Goal: Find specific page/section: Find specific page/section

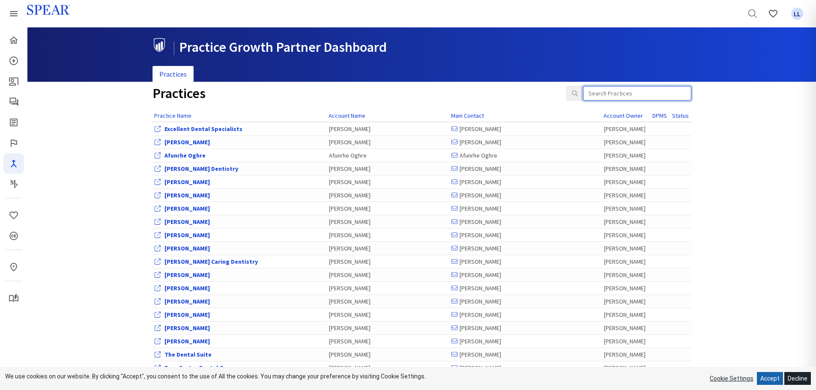
click at [637, 93] on input "search" at bounding box center [637, 93] width 108 height 15
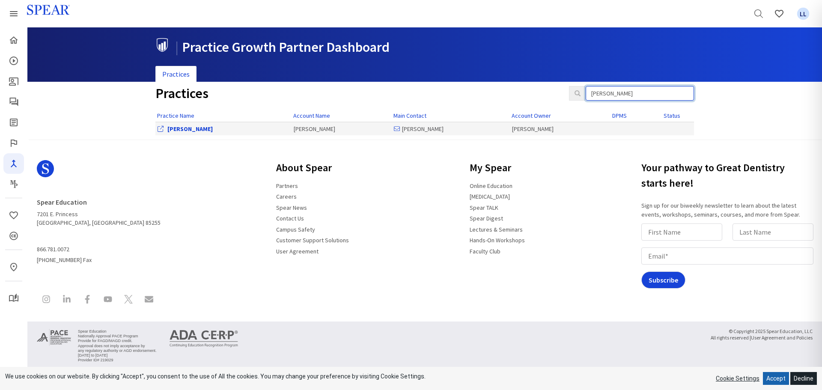
type input "[PERSON_NAME]"
click at [196, 130] on link "[PERSON_NAME]" at bounding box center [189, 129] width 45 height 8
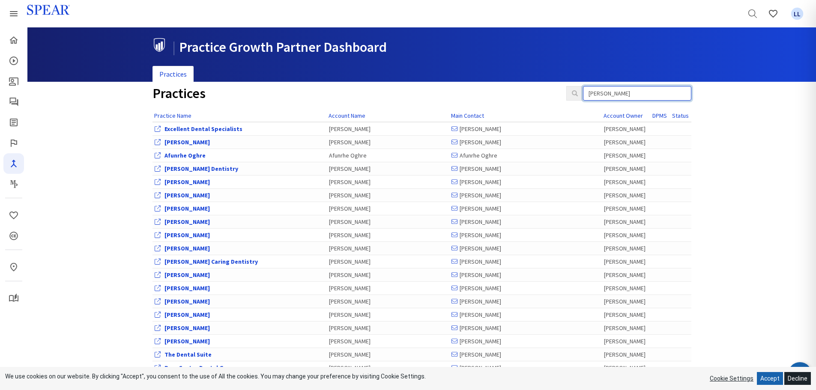
click at [610, 87] on input "[PERSON_NAME]" at bounding box center [637, 93] width 108 height 15
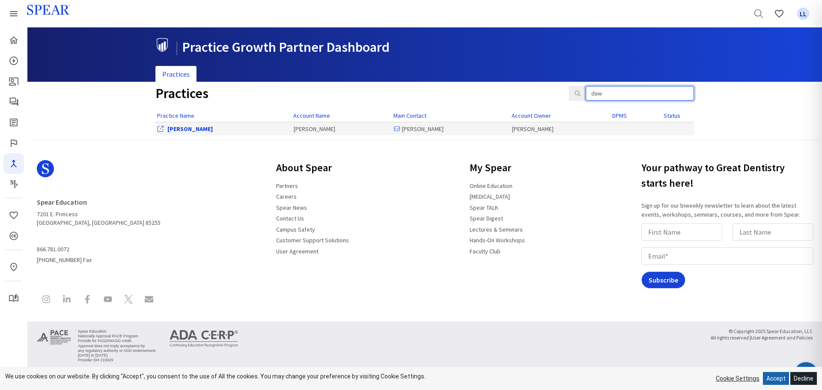
type input "daw"
click at [185, 131] on link "[PERSON_NAME]" at bounding box center [189, 129] width 45 height 8
